Goal: Navigation & Orientation: Find specific page/section

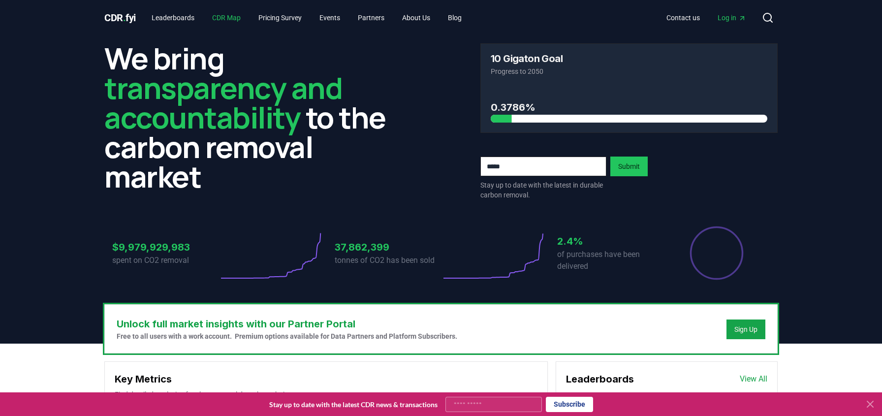
click at [226, 23] on link "CDR Map" at bounding box center [226, 18] width 44 height 18
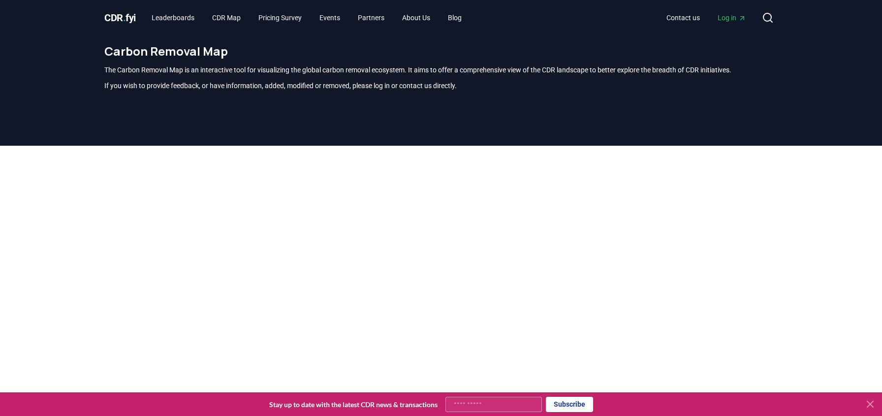
click at [872, 405] on icon at bounding box center [870, 404] width 12 height 12
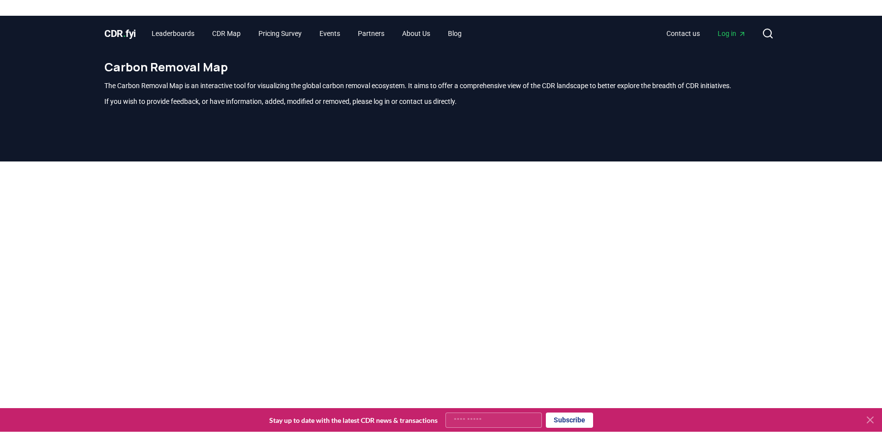
scroll to position [289, 0]
